Goal: Information Seeking & Learning: Learn about a topic

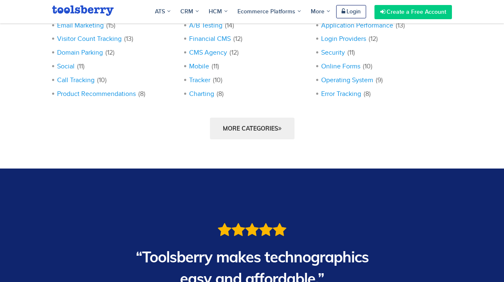
scroll to position [941, 0]
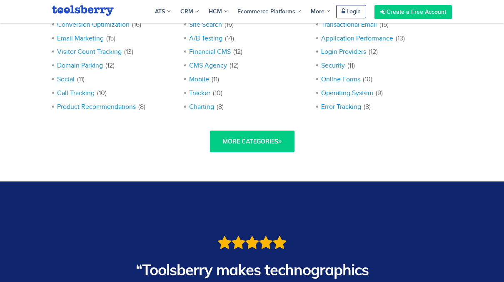
click at [233, 133] on link "More Categories" at bounding box center [252, 141] width 85 height 22
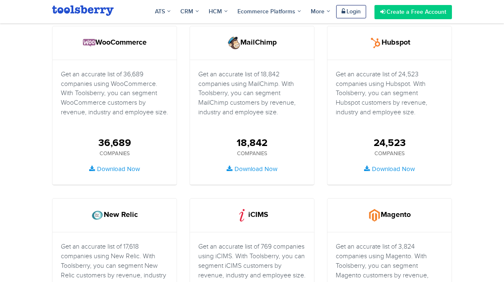
scroll to position [259, 0]
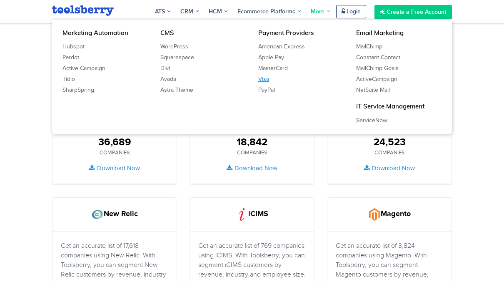
click at [264, 78] on link "Visa" at bounding box center [301, 79] width 98 height 11
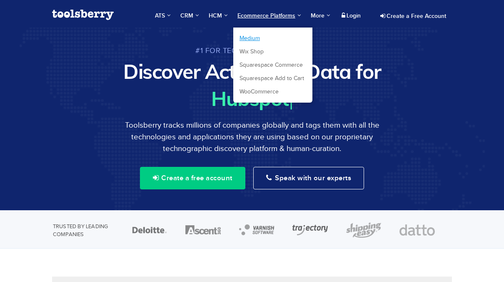
click at [253, 38] on link "Medium" at bounding box center [273, 38] width 67 height 11
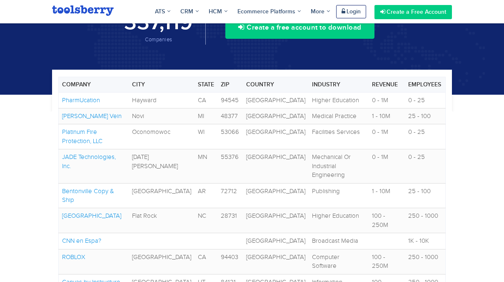
scroll to position [83, 0]
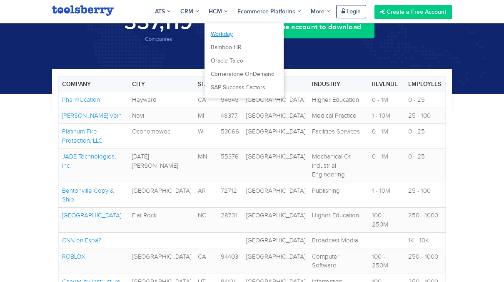
click at [217, 37] on link "Workday" at bounding box center [244, 34] width 67 height 11
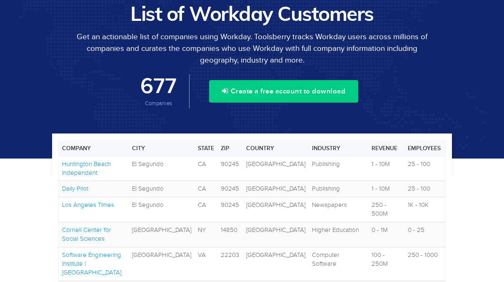
scroll to position [55, 0]
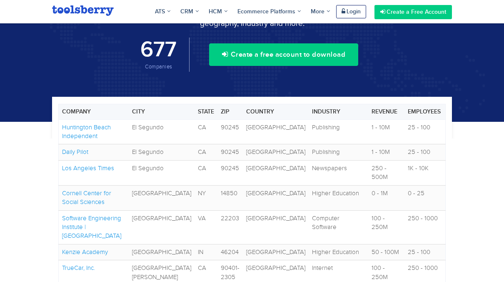
click at [478, 104] on div "List of Workday Customers Get an actionable list of companies using Workday. To…" at bounding box center [252, 33] width 504 height 177
click at [433, 112] on th "Employees" at bounding box center [425, 111] width 41 height 15
drag, startPoint x: 433, startPoint y: 112, endPoint x: 461, endPoint y: 145, distance: 43.0
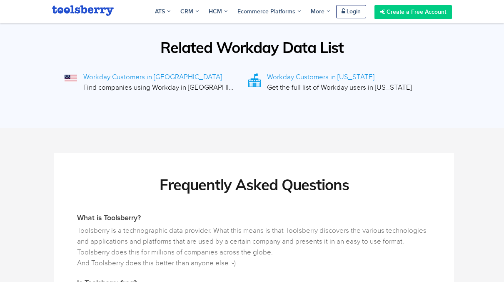
scroll to position [1346, 0]
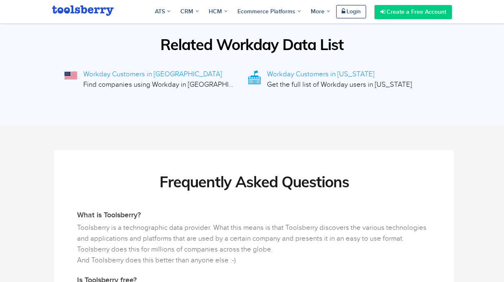
click at [94, 14] on img at bounding box center [83, 10] width 62 height 10
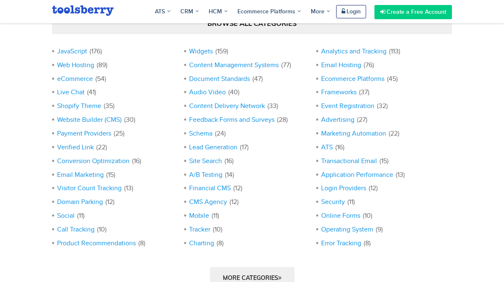
scroll to position [804, 0]
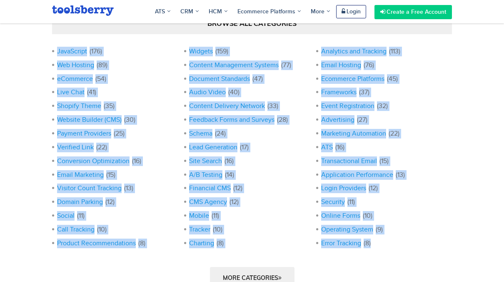
drag, startPoint x: 386, startPoint y: 238, endPoint x: 56, endPoint y: 46, distance: 382.3
click at [56, 47] on ul "JavaScript (176) Widgets (159) Analytics and Tracking (113) Web Hosting (89) Co…" at bounding box center [252, 47] width 400 height 0
copy ul "JavaScript (176) Widgets (159) Analytics and Tracking (113) Web Hosting (89) Co…"
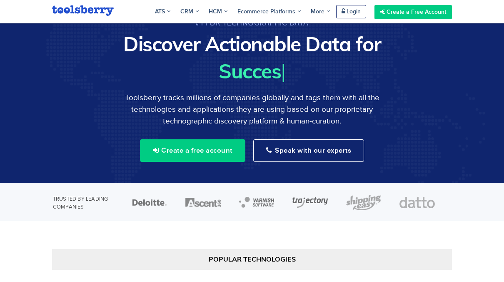
scroll to position [766, 0]
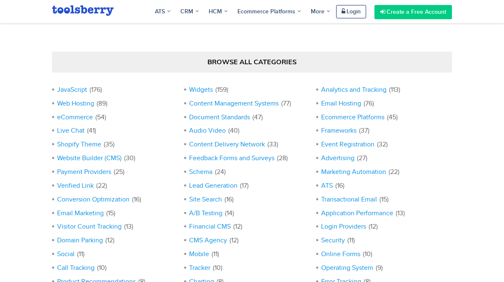
click at [446, 113] on li "Ecommerce Platforms (45)" at bounding box center [382, 120] width 132 height 14
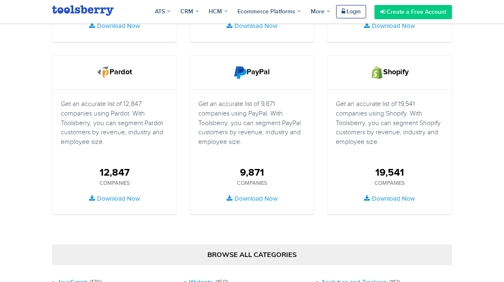
scroll to position [1844, 0]
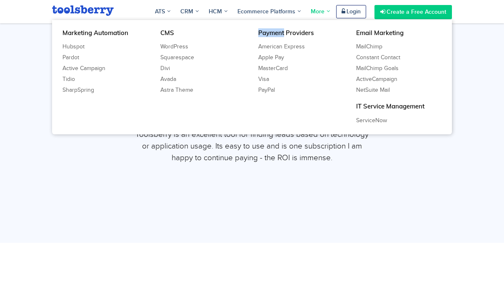
drag, startPoint x: 259, startPoint y: 34, endPoint x: 285, endPoint y: 35, distance: 26.3
click at [285, 35] on li "Payment Providers" at bounding box center [283, 32] width 62 height 9
copy li "Payment"
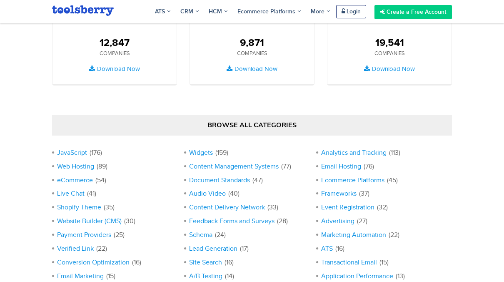
scroll to position [703, 0]
click at [103, 230] on link "Payment Providers" at bounding box center [84, 233] width 54 height 7
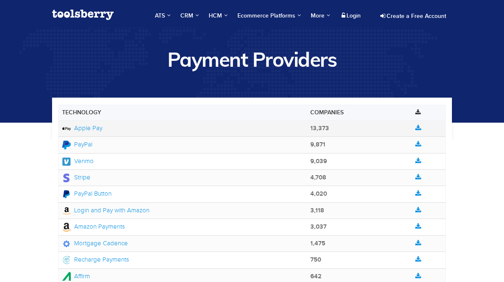
click at [95, 128] on link "Apple Pay" at bounding box center [82, 128] width 40 height 7
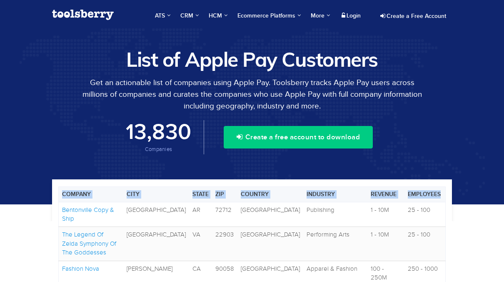
drag, startPoint x: 62, startPoint y: 193, endPoint x: 441, endPoint y: 189, distance: 379.7
click at [441, 189] on tr "Company City State Zip Country Industry Revenue Employees" at bounding box center [252, 193] width 387 height 15
copy tr "Company City State Zip Country Industry Revenue Employees"
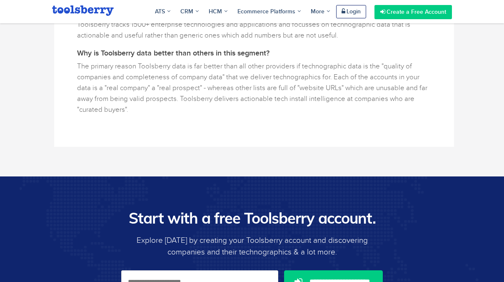
scroll to position [1733, 0]
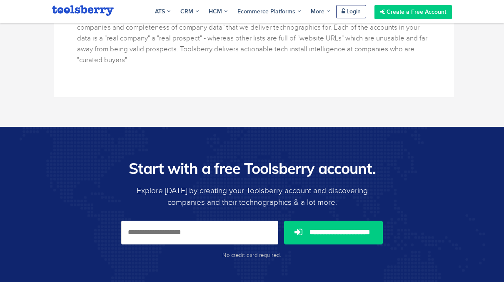
click at [90, 8] on img at bounding box center [83, 10] width 62 height 10
